Goal: Information Seeking & Learning: Learn about a topic

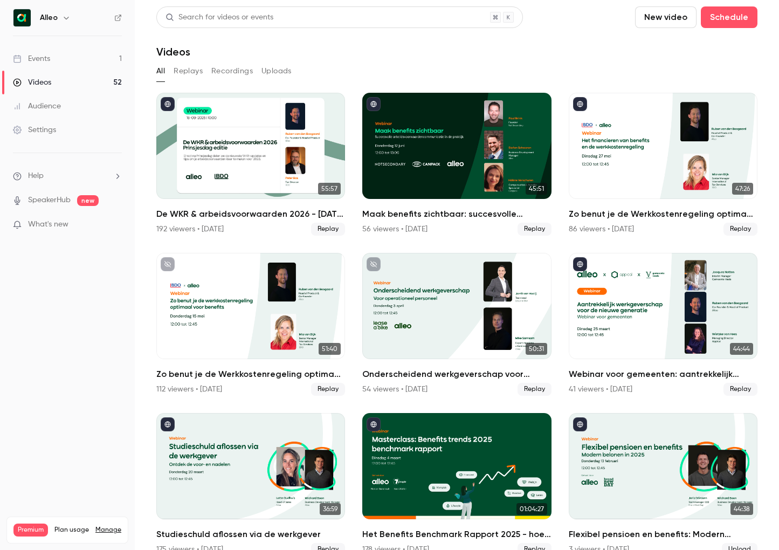
click at [67, 18] on icon "button" at bounding box center [66, 18] width 5 height 3
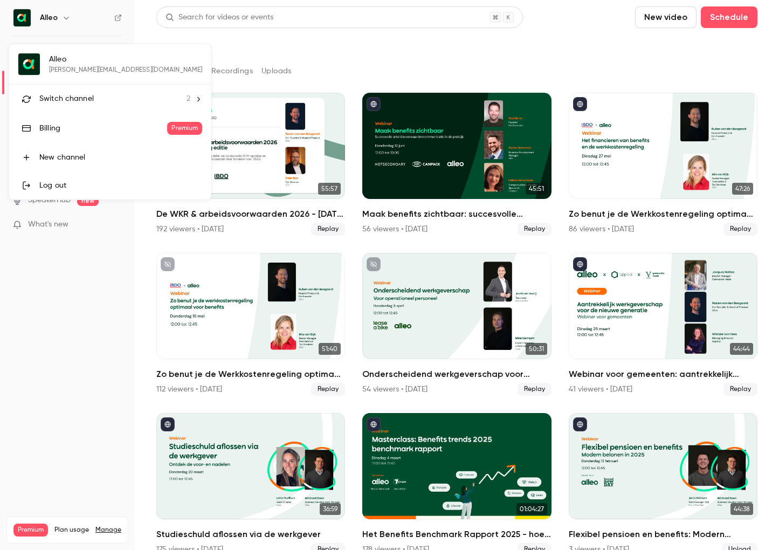
click at [95, 91] on li "Switch channel 2" at bounding box center [110, 99] width 202 height 29
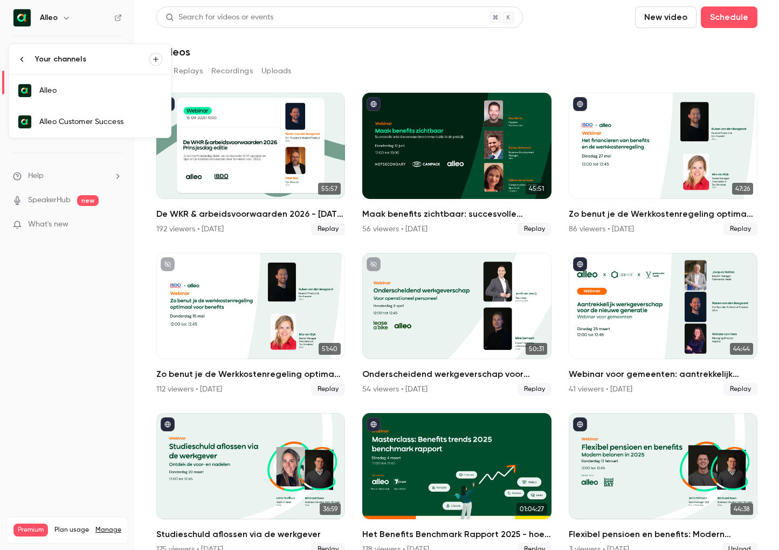
click at [96, 124] on div "Alleo Customer Success" at bounding box center [100, 121] width 123 height 11
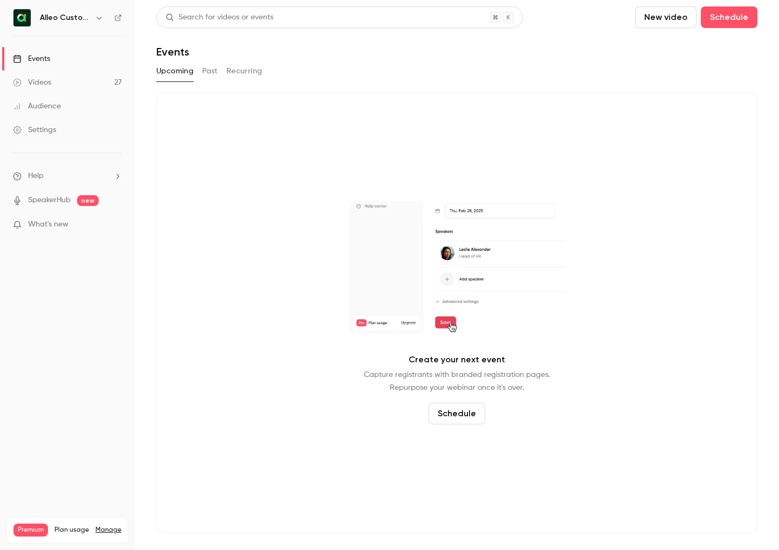
click at [217, 67] on button "Past" at bounding box center [210, 71] width 16 height 17
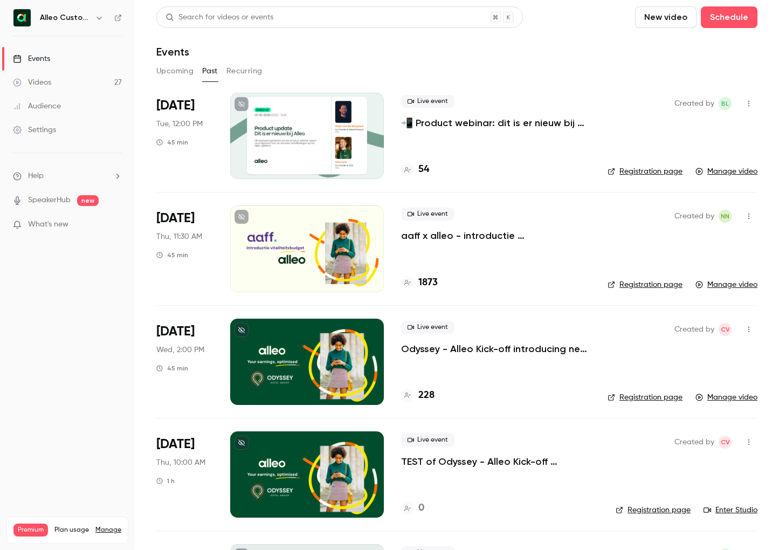
click at [451, 122] on p "📲 Product webinar: dit is er nieuw bij Alleo!" at bounding box center [495, 122] width 189 height 13
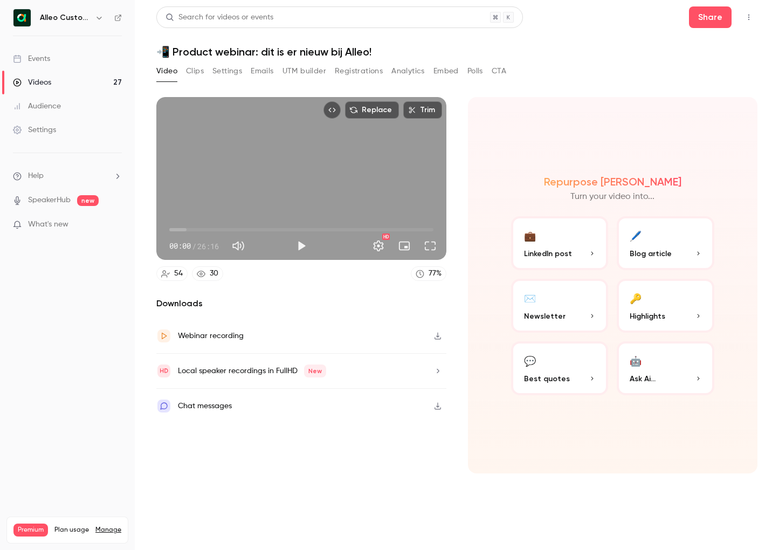
click at [193, 76] on button "Clips" at bounding box center [195, 71] width 18 height 17
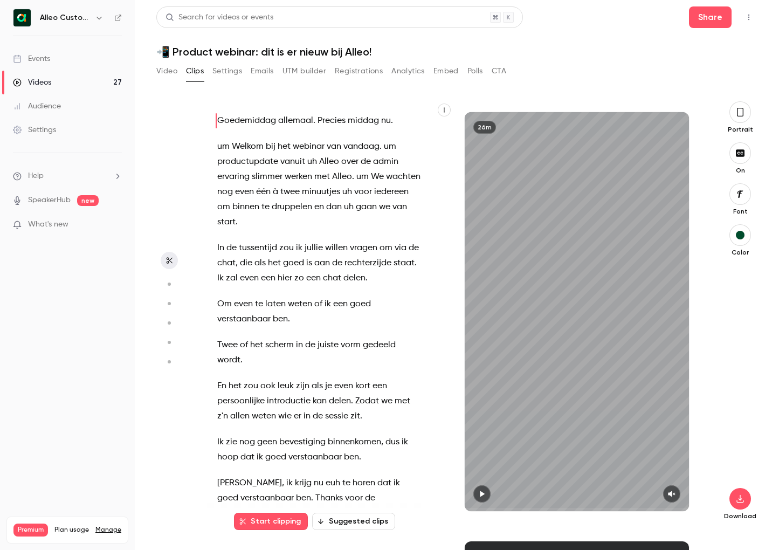
click at [745, 111] on button "button" at bounding box center [741, 112] width 22 height 22
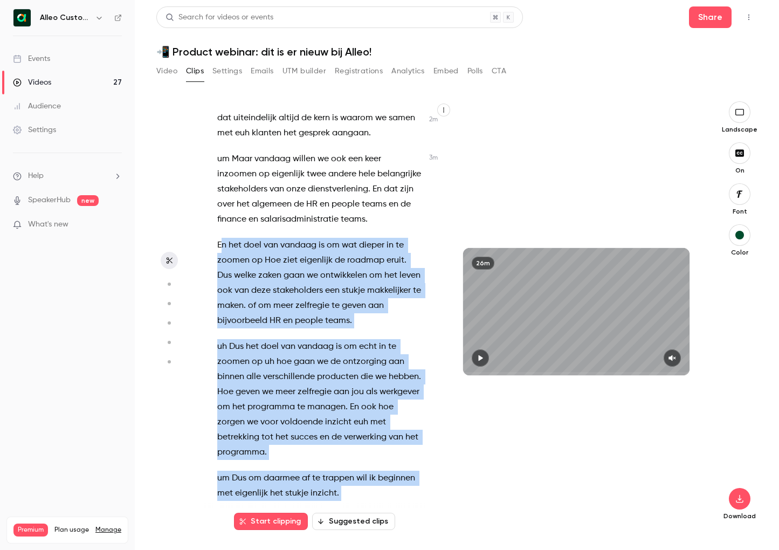
scroll to position [1013, 0]
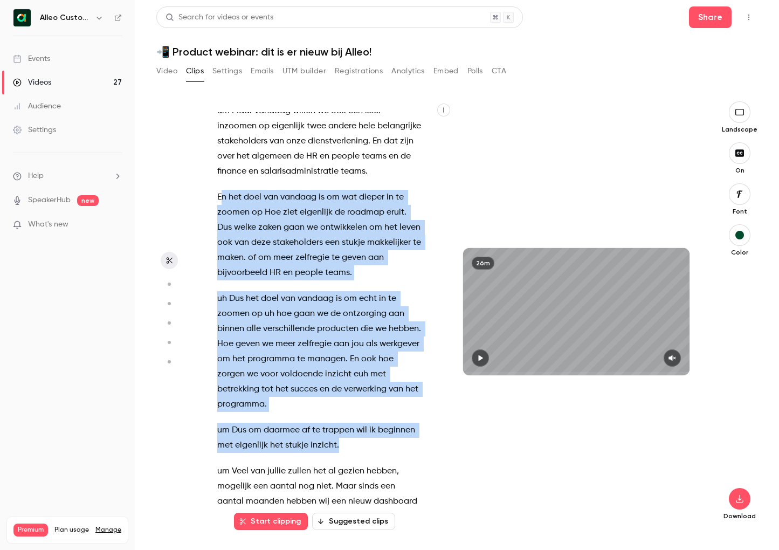
drag, startPoint x: 221, startPoint y: 290, endPoint x: 349, endPoint y: 372, distance: 152.7
click at [349, 372] on div "Goedemiddag allemaal . Precies middag nu . um Welkom bij het webinar van vandaa…" at bounding box center [325, 317] width 243 height 410
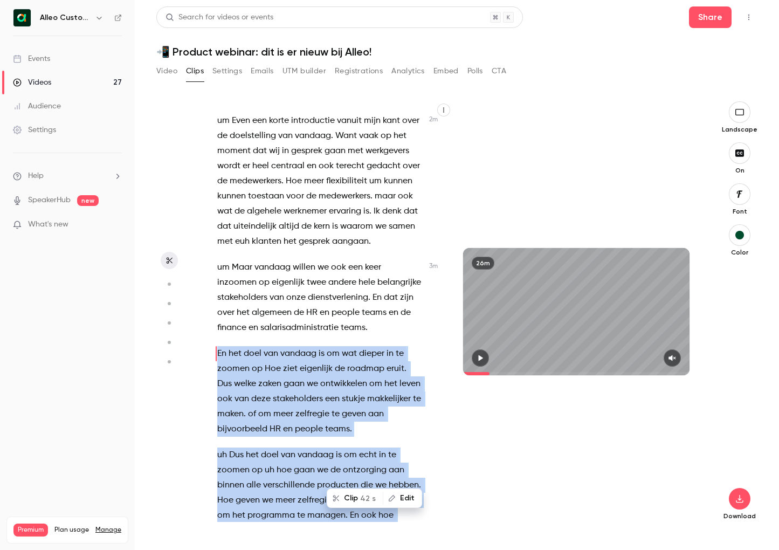
scroll to position [860, 0]
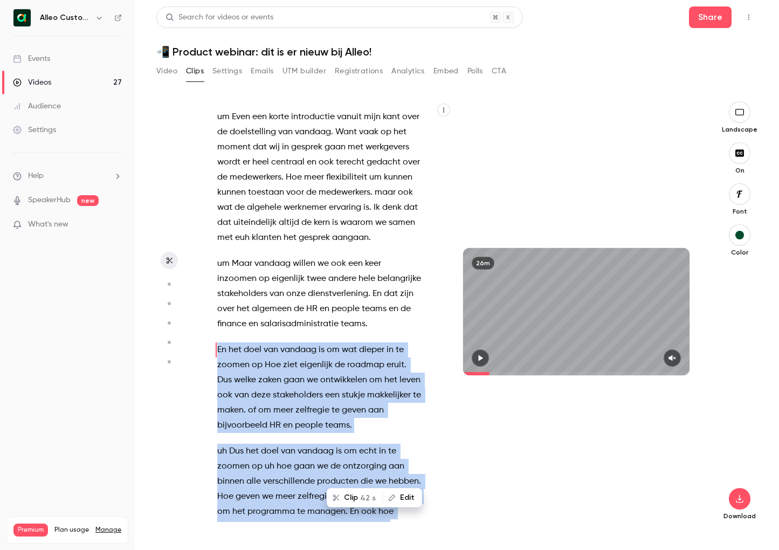
click at [362, 496] on span "42 s" at bounding box center [368, 497] width 16 height 11
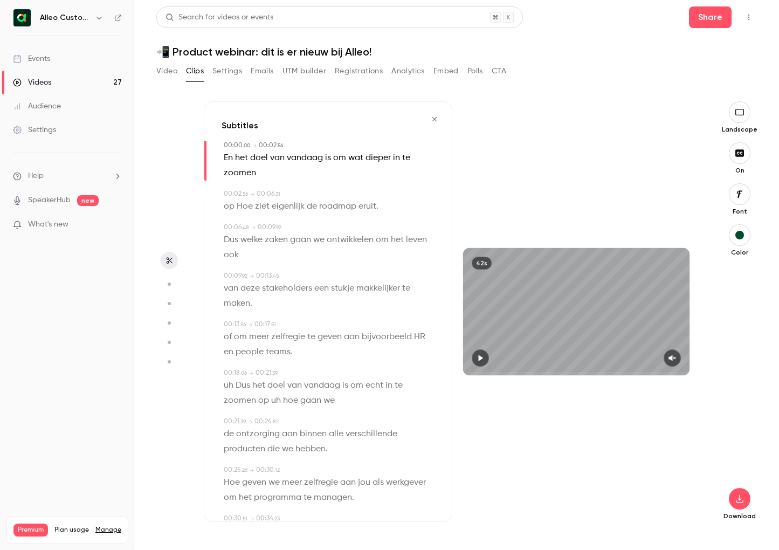
click at [482, 359] on icon "button" at bounding box center [480, 358] width 4 height 6
type input "***"
click at [743, 503] on button "button" at bounding box center [740, 499] width 22 height 22
click at [670, 486] on span "High quality requires longer processing" at bounding box center [659, 489] width 123 height 11
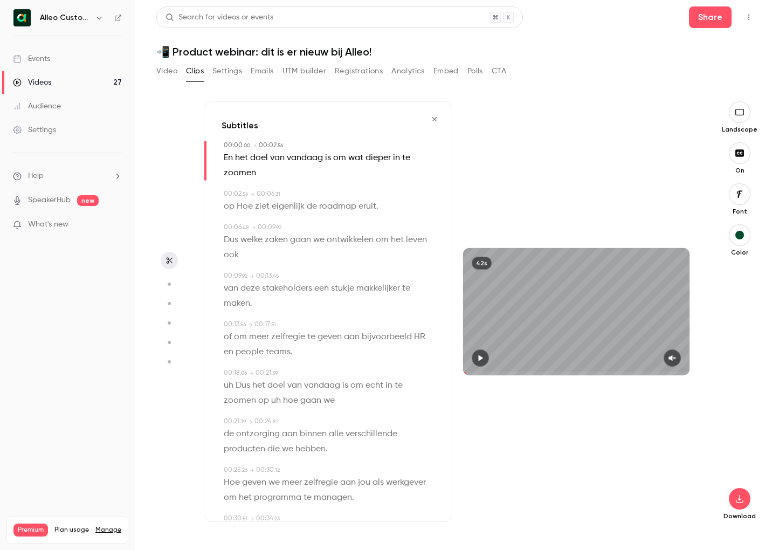
click at [235, 68] on button "Settings" at bounding box center [227, 71] width 30 height 17
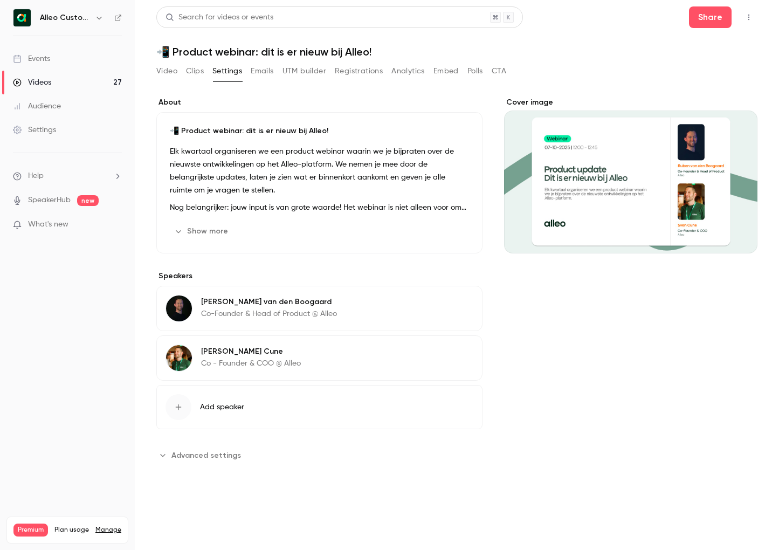
click at [181, 231] on icon "button" at bounding box center [178, 231] width 9 height 9
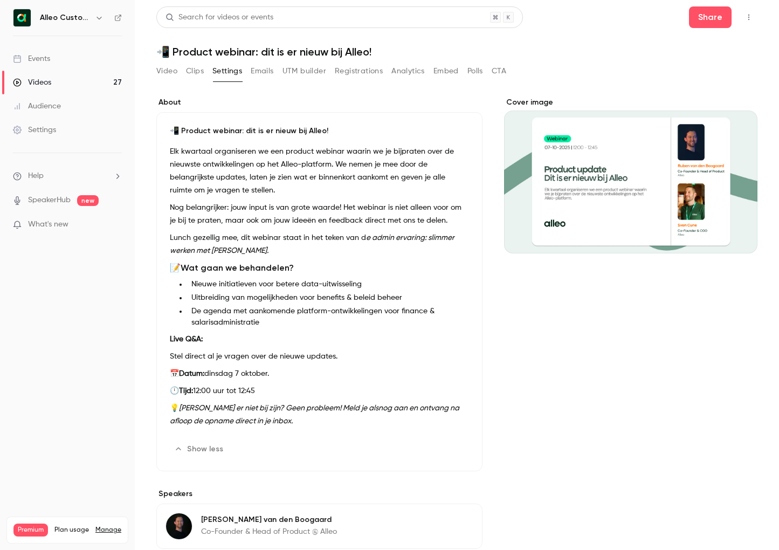
click at [231, 202] on p "Nog belangrijker: jouw input is van grote waarde! Het webinar is niet alleen vo…" at bounding box center [319, 214] width 299 height 26
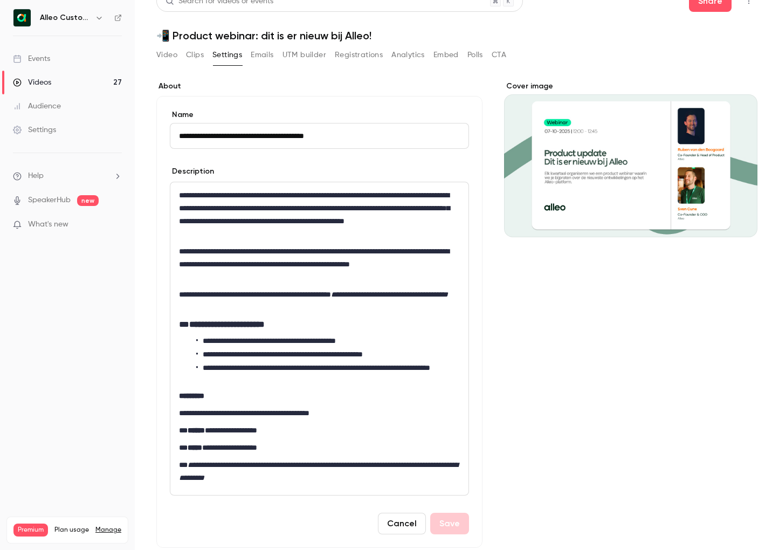
scroll to position [22, 0]
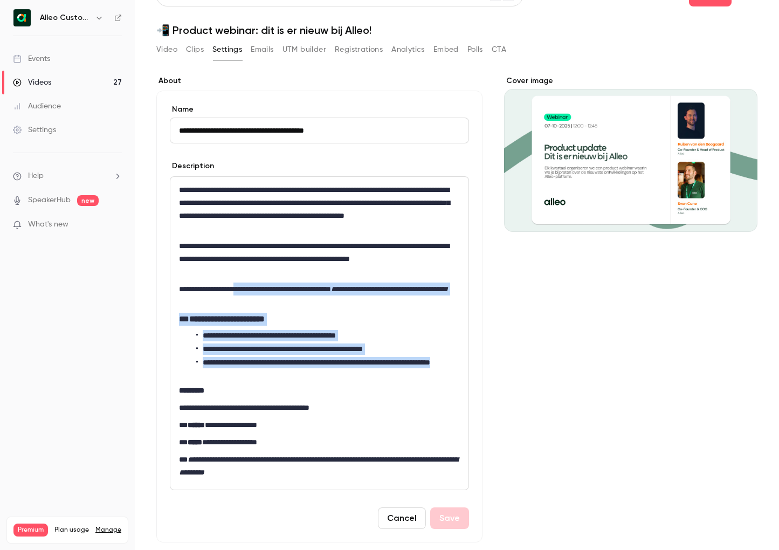
drag, startPoint x: 278, startPoint y: 377, endPoint x: 249, endPoint y: 293, distance: 89.7
click at [249, 293] on div "**********" at bounding box center [319, 333] width 298 height 313
copy div "**********"
